Goal: Navigation & Orientation: Find specific page/section

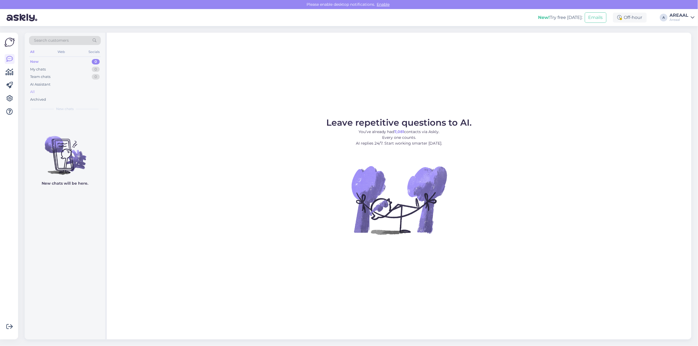
click at [66, 89] on div "All" at bounding box center [65, 92] width 72 height 8
